Goal: Communication & Community: Answer question/provide support

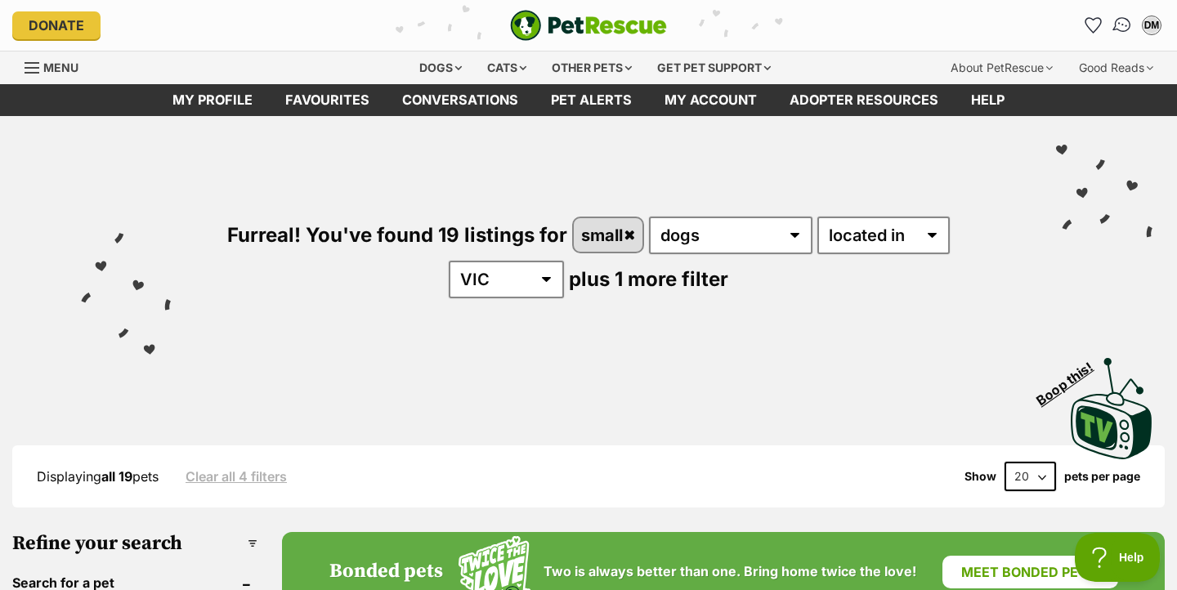
click at [1125, 18] on img "Conversations" at bounding box center [1122, 25] width 22 height 21
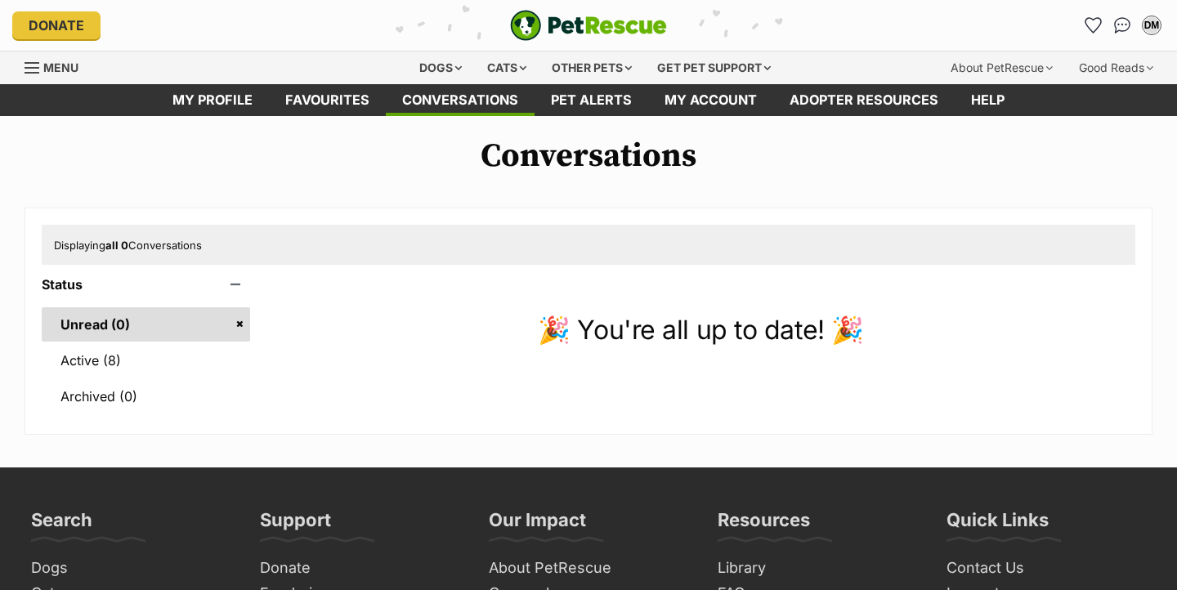
click at [128, 364] on link "Active (8)" at bounding box center [146, 360] width 208 height 34
